Goal: Obtain resource: Download file/media

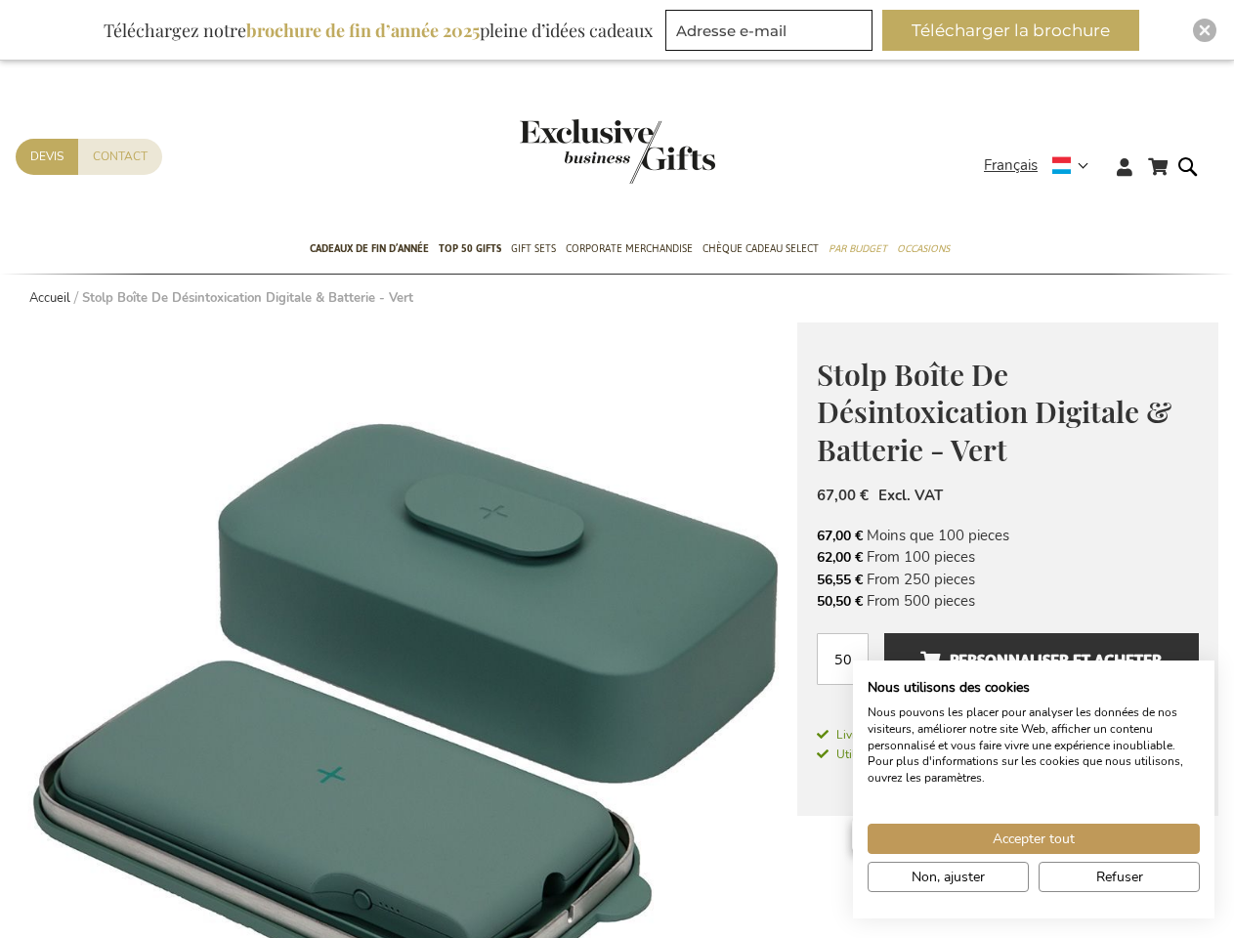
click at [1043, 165] on strong "Français" at bounding box center [1035, 165] width 103 height 22
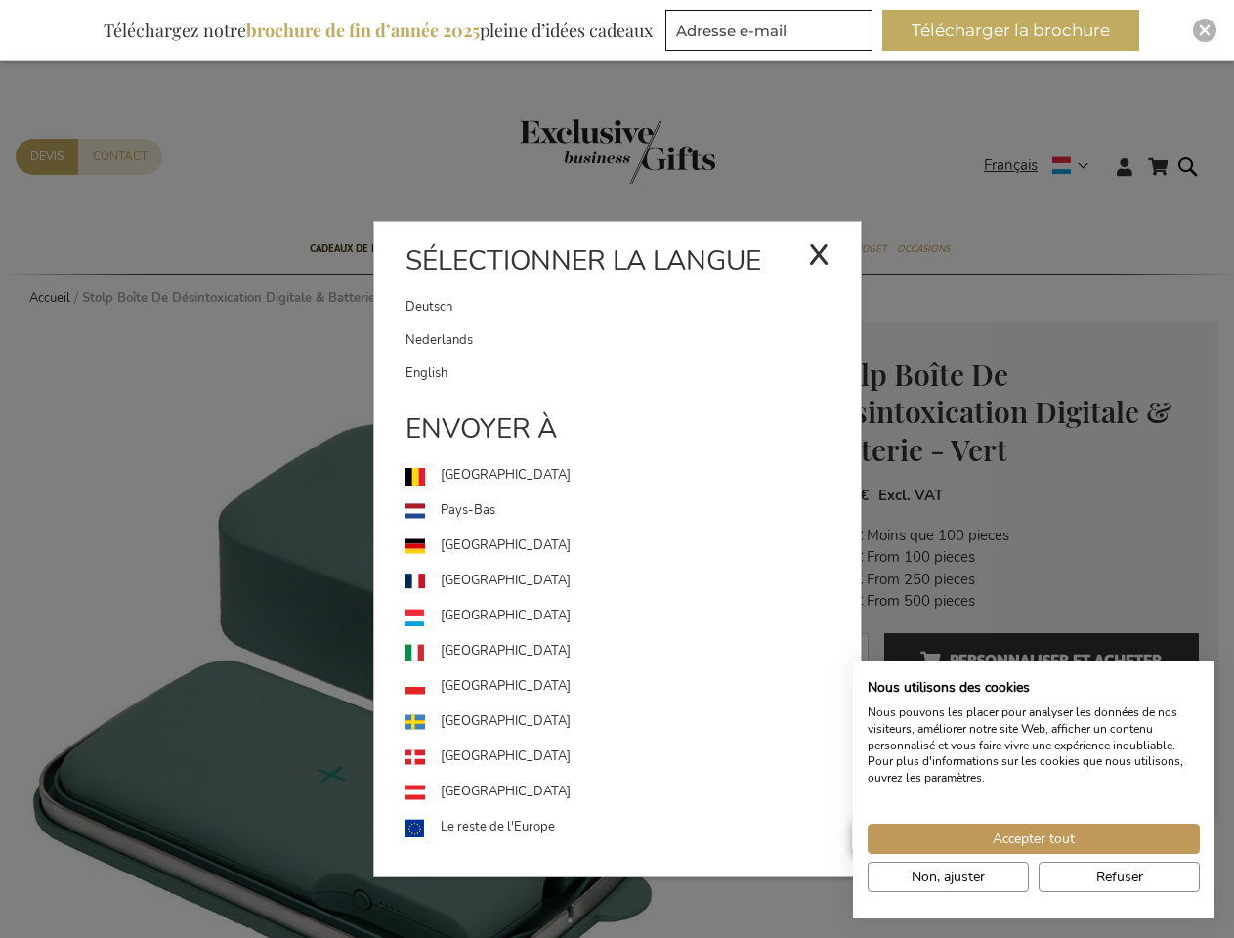
click at [407, 630] on link "[GEOGRAPHIC_DATA]" at bounding box center [633, 616] width 455 height 35
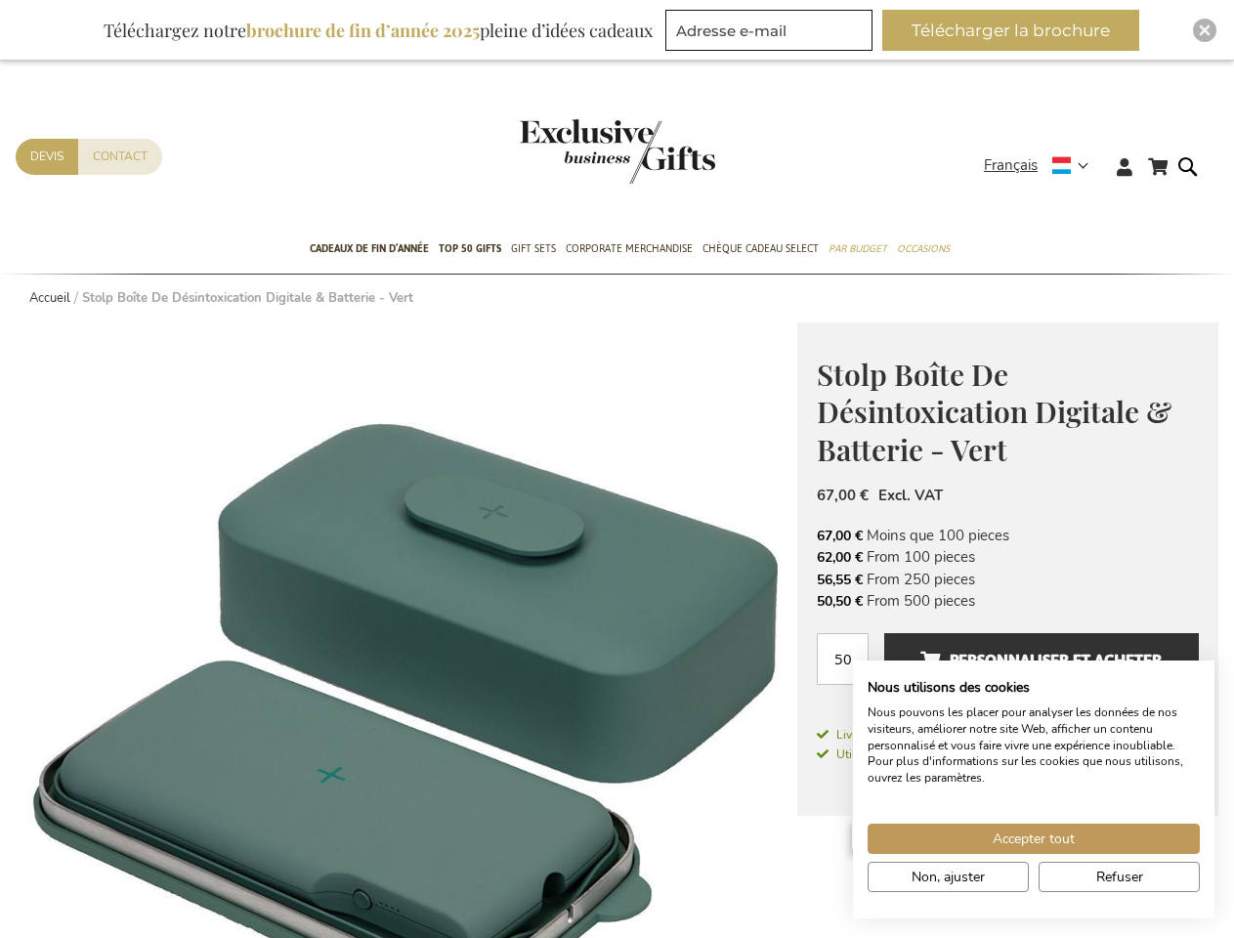
click at [1019, 30] on button "Télécharger la brochure" at bounding box center [1011, 30] width 257 height 41
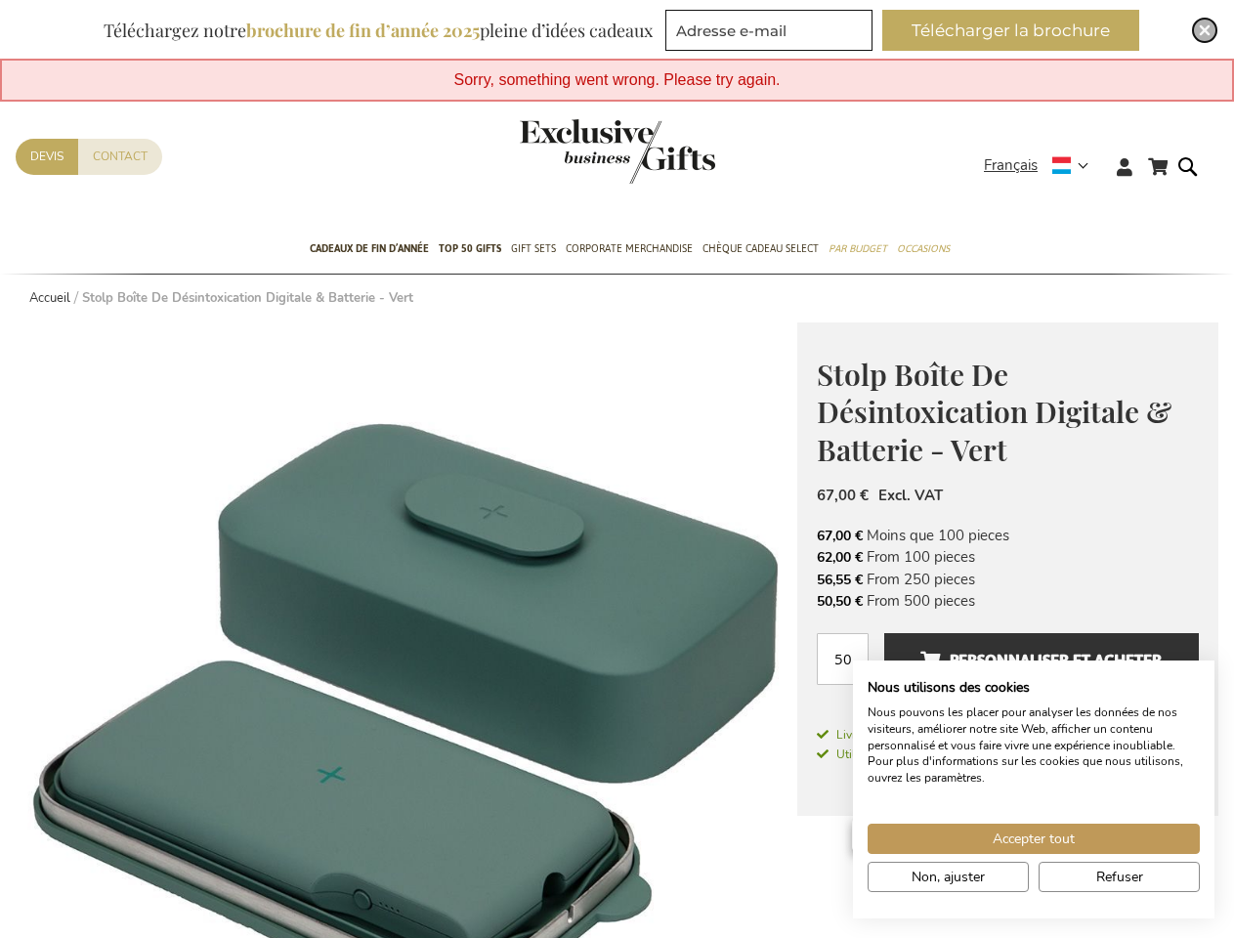
click at [1205, 30] on img "Close" at bounding box center [1205, 30] width 12 height 12
click at [1034, 839] on span "Accepter tout" at bounding box center [1034, 839] width 82 height 21
